Goal: Information Seeking & Learning: Compare options

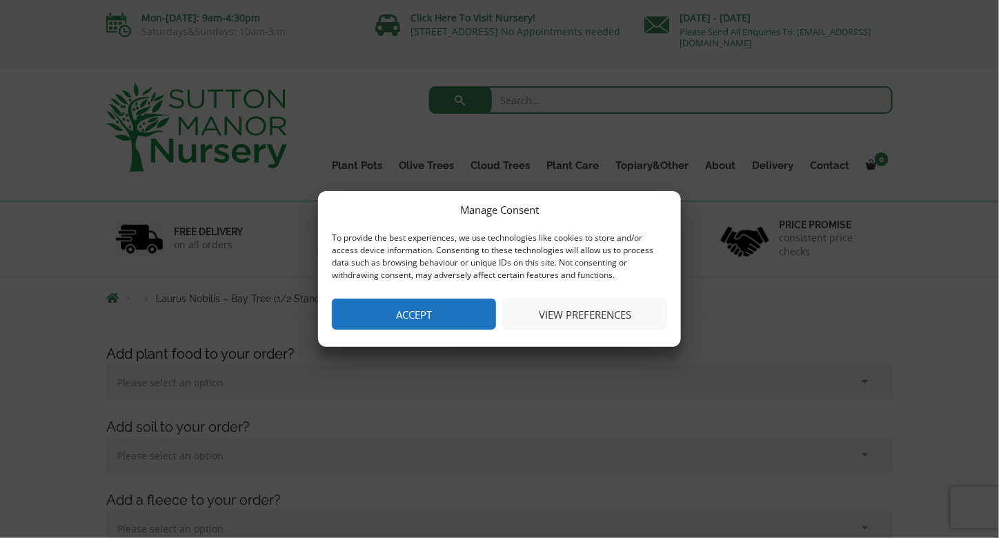
click at [423, 315] on button "Accept" at bounding box center [414, 314] width 164 height 31
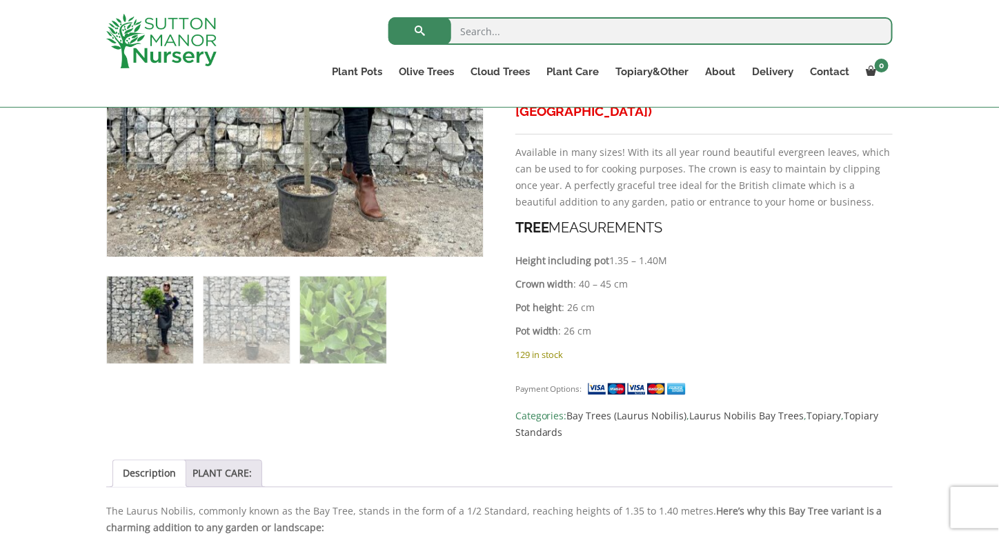
scroll to position [661, 0]
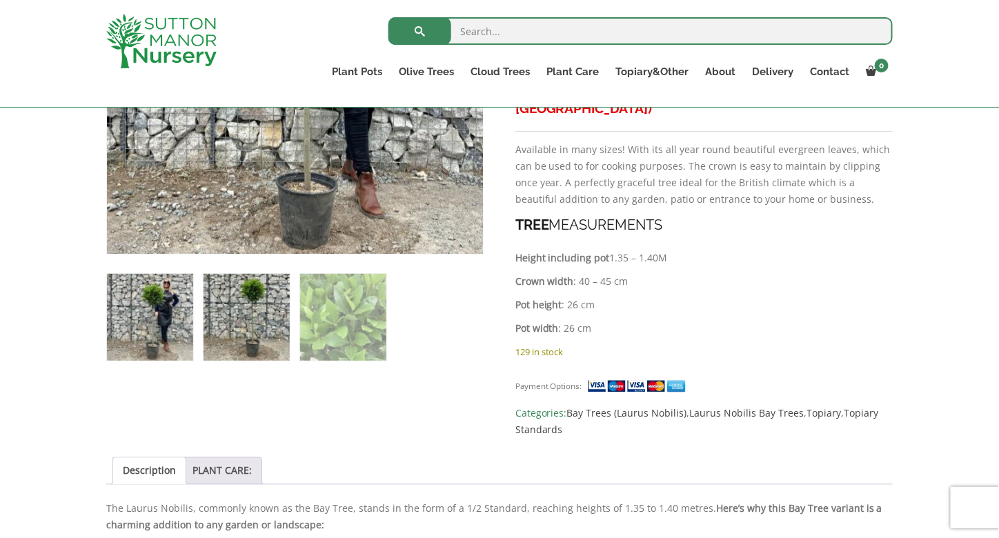
click at [277, 335] on img at bounding box center [246, 317] width 86 height 86
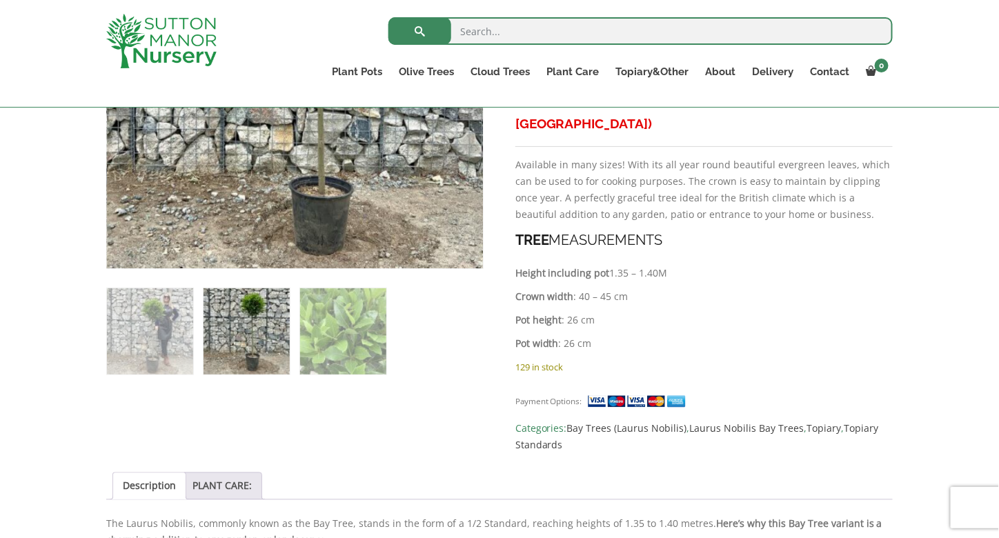
scroll to position [659, 0]
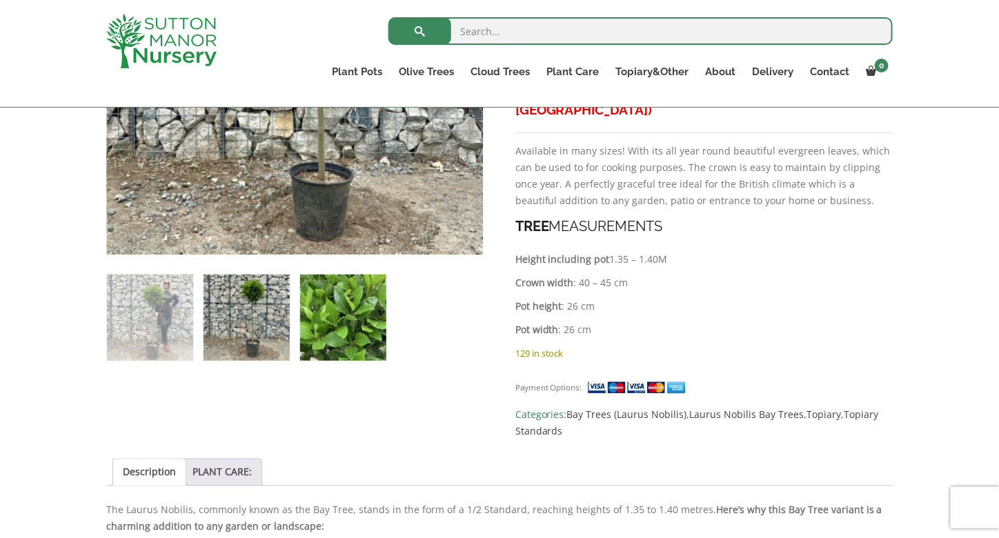
click at [346, 339] on img at bounding box center [343, 318] width 86 height 86
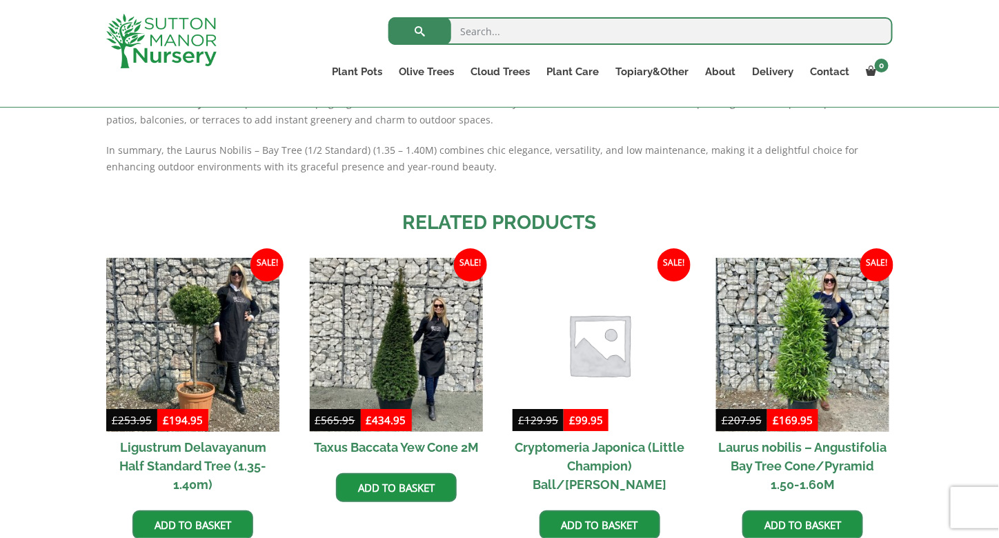
scroll to position [1393, 0]
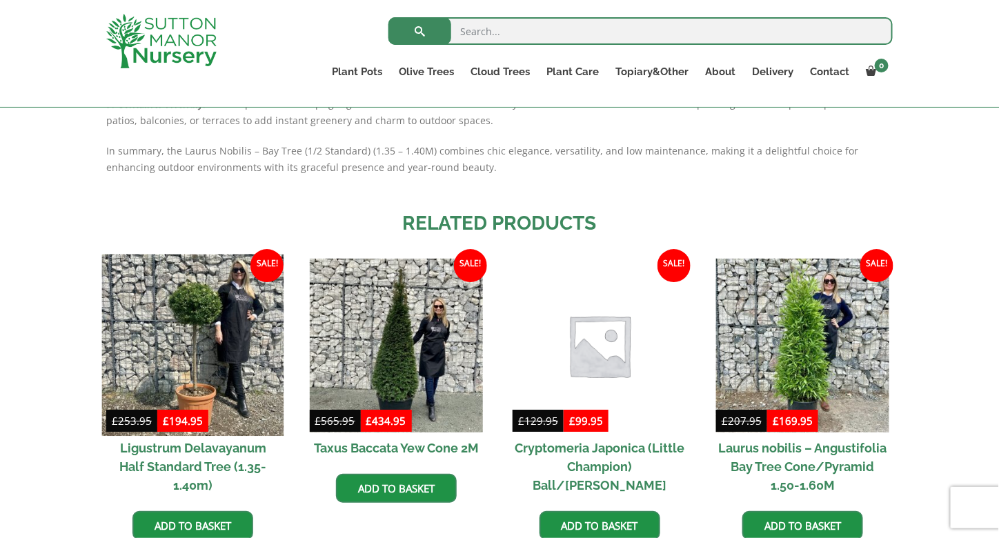
click at [194, 313] on img at bounding box center [193, 346] width 182 height 182
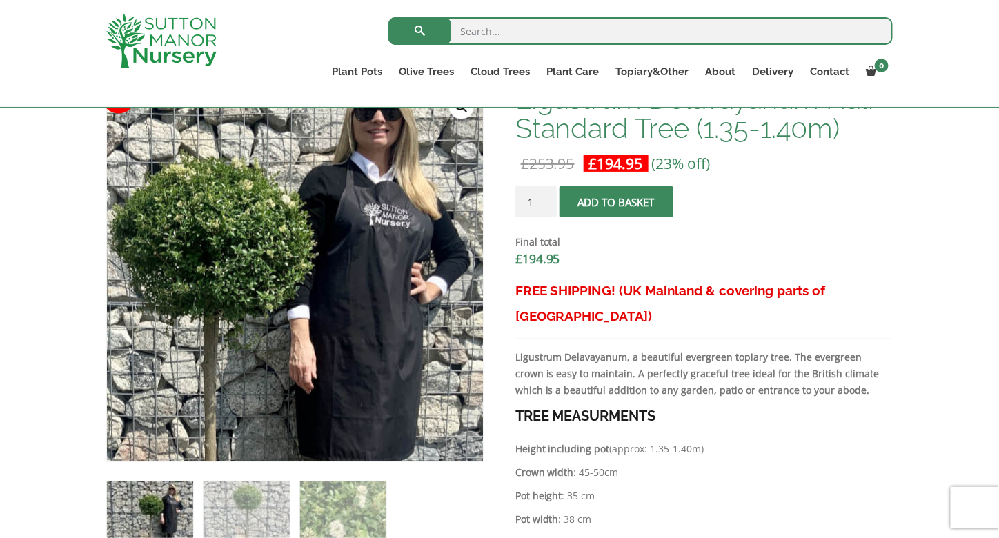
scroll to position [452, 0]
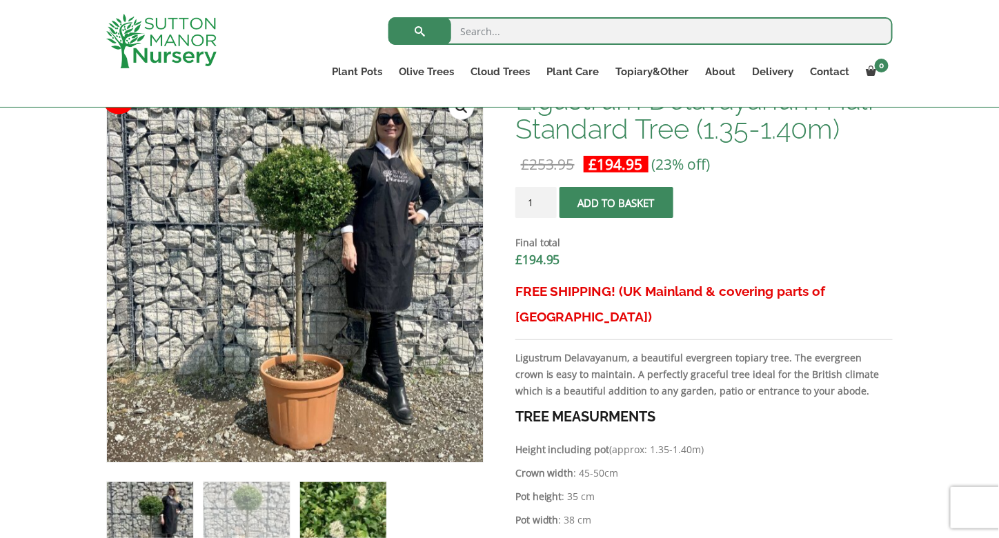
click at [321, 518] on img at bounding box center [343, 525] width 86 height 86
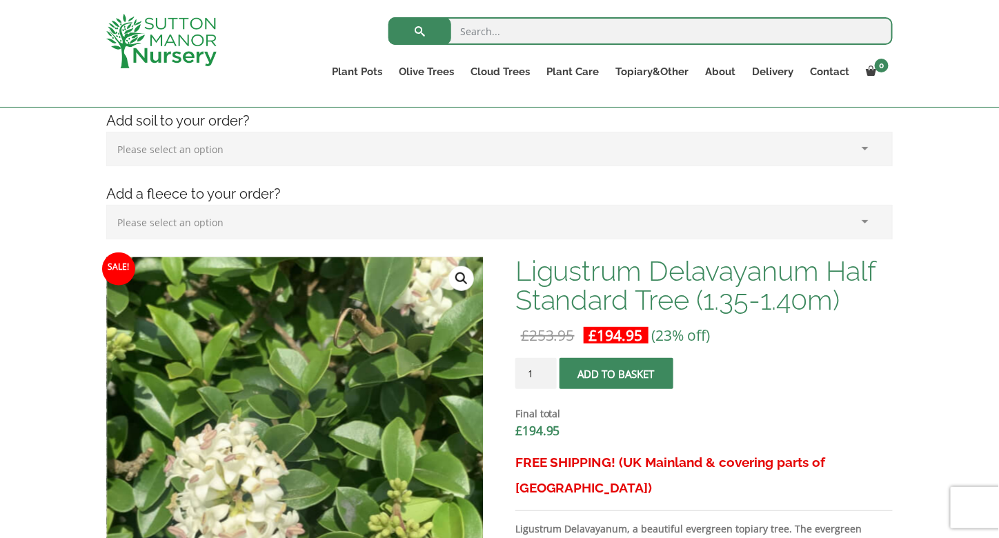
scroll to position [235, 0]
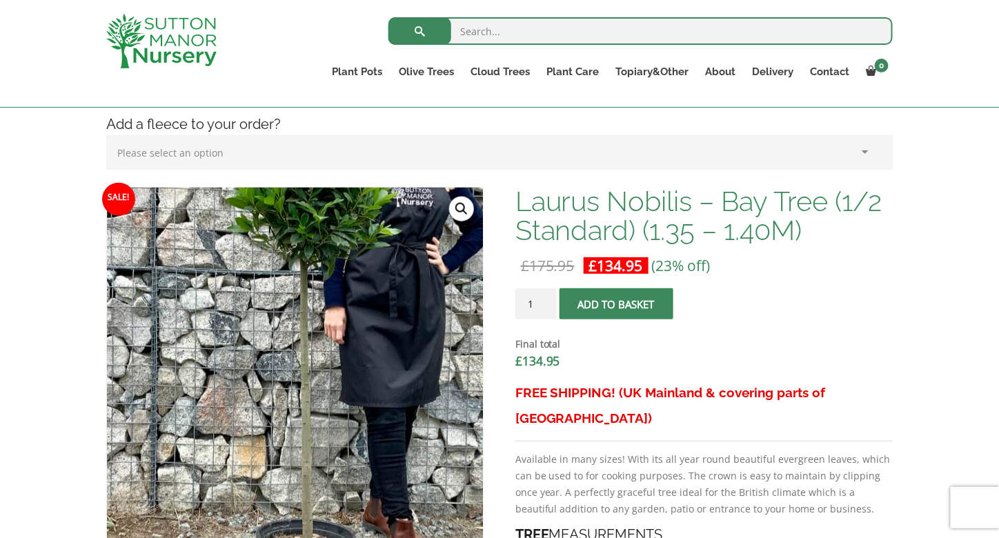
scroll to position [328, 0]
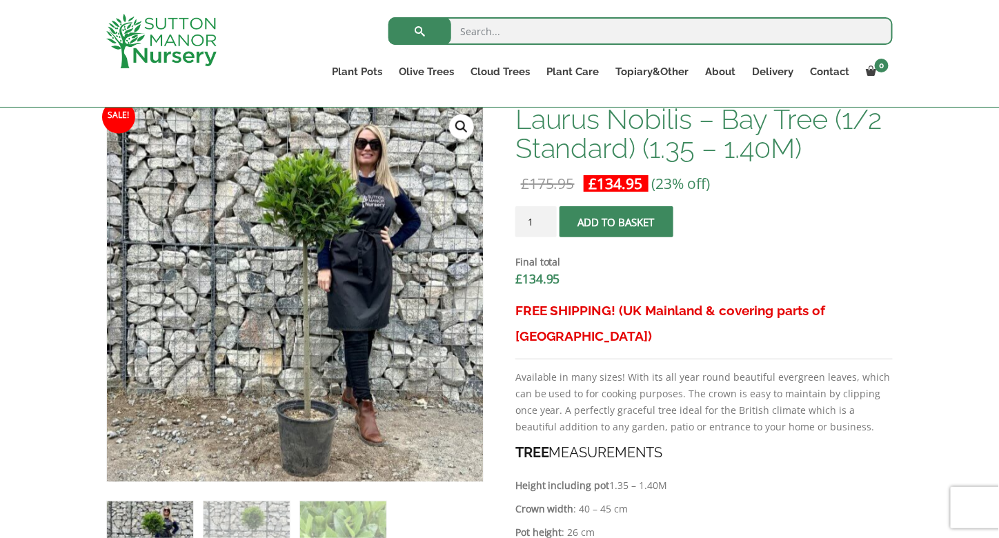
scroll to position [432, 0]
